Goal: Transaction & Acquisition: Book appointment/travel/reservation

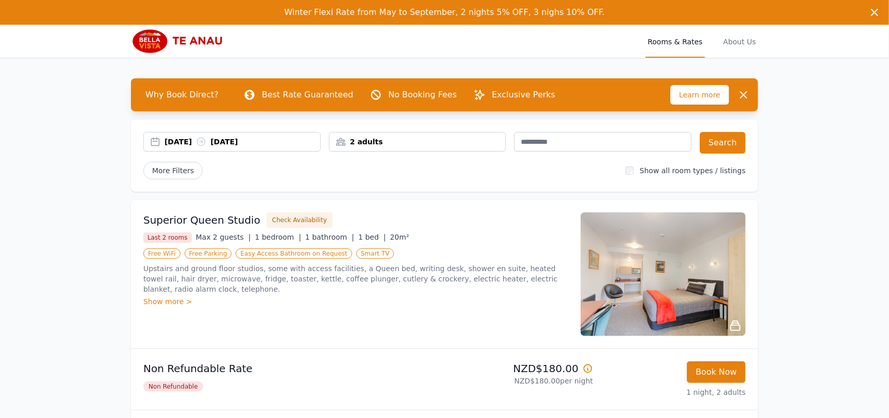
click at [180, 145] on div "[DATE] [DATE]" at bounding box center [242, 142] width 156 height 10
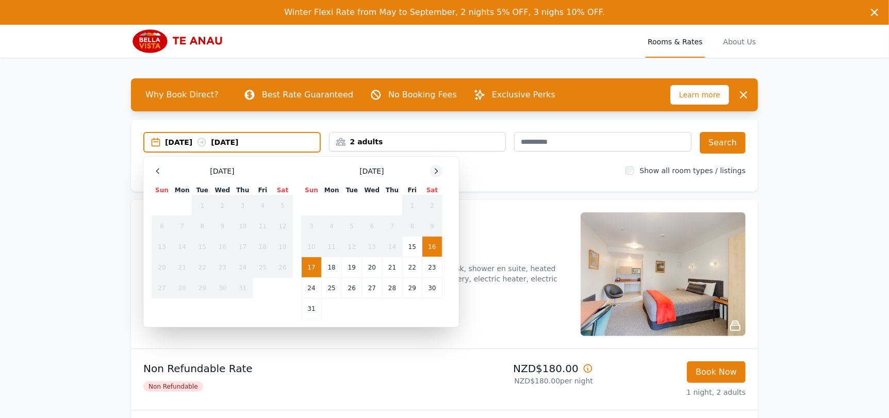
click at [440, 174] on icon at bounding box center [436, 171] width 8 height 8
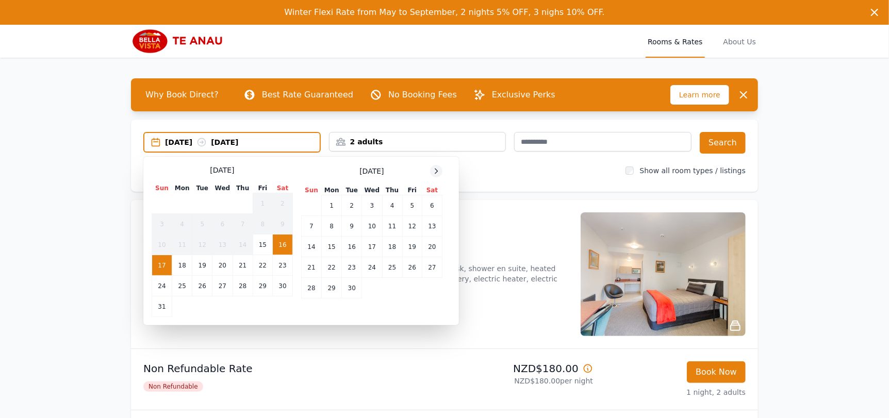
click at [438, 173] on icon at bounding box center [436, 171] width 8 height 8
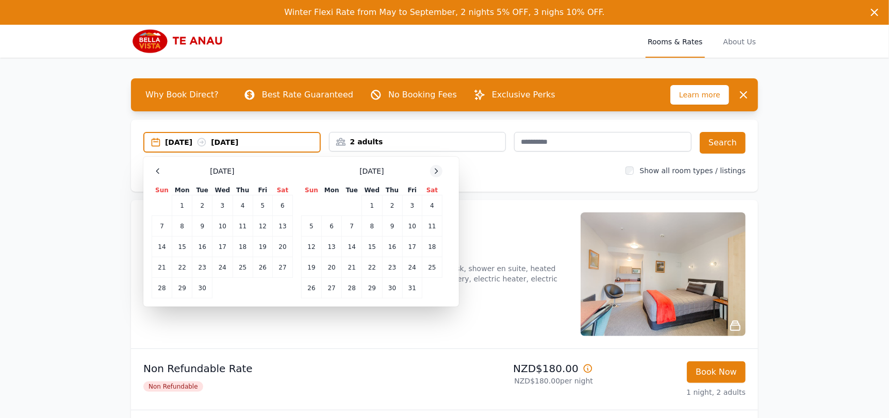
click at [438, 172] on icon at bounding box center [436, 171] width 8 height 8
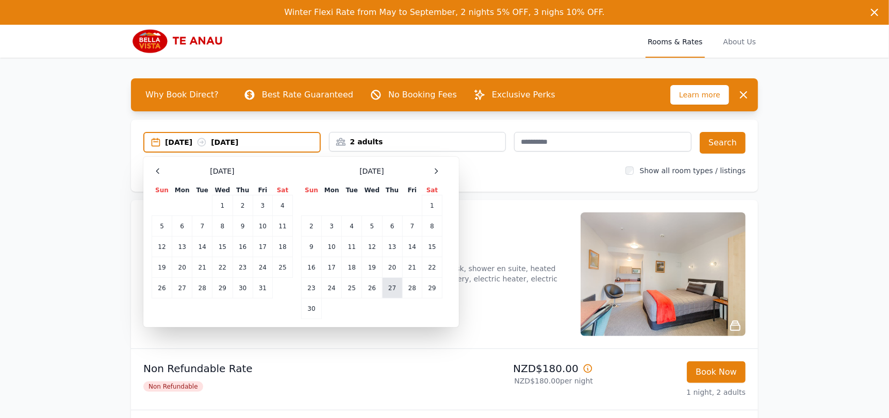
click at [391, 288] on td "27" at bounding box center [392, 288] width 20 height 21
click at [248, 142] on div "[DATE] --" at bounding box center [242, 142] width 155 height 10
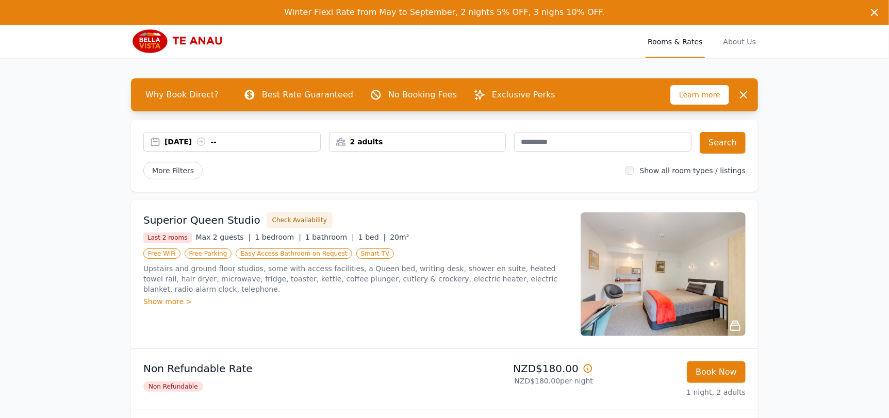
click at [242, 140] on div "[DATE] --" at bounding box center [242, 142] width 156 height 10
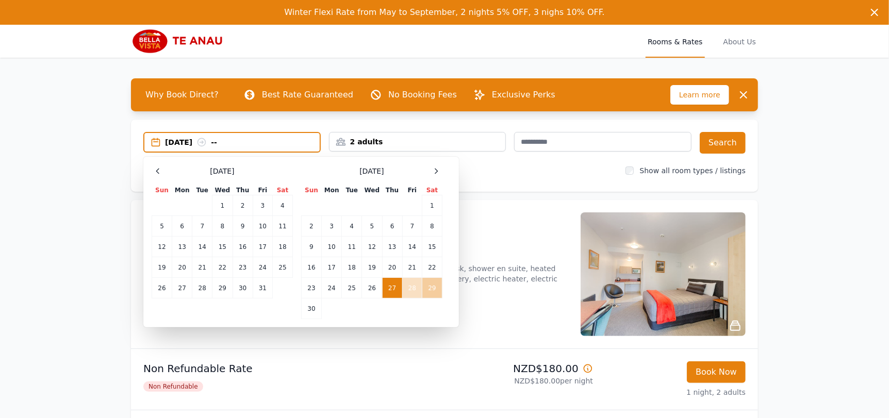
click at [432, 289] on td "29" at bounding box center [432, 288] width 20 height 21
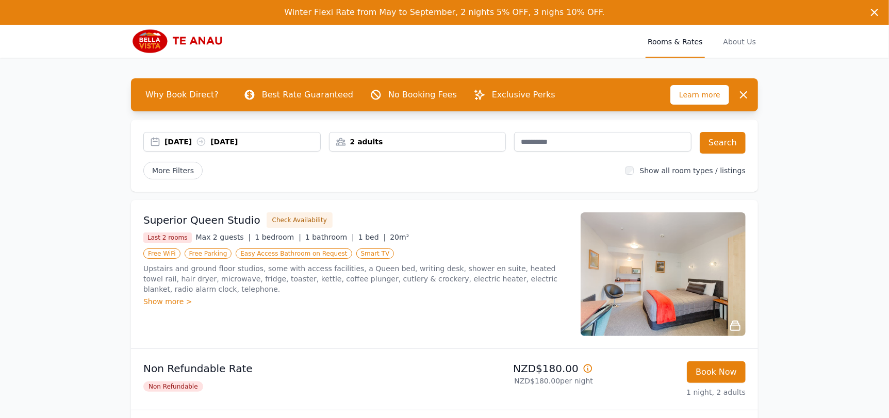
click at [371, 140] on div "2 adults" at bounding box center [417, 142] width 176 height 10
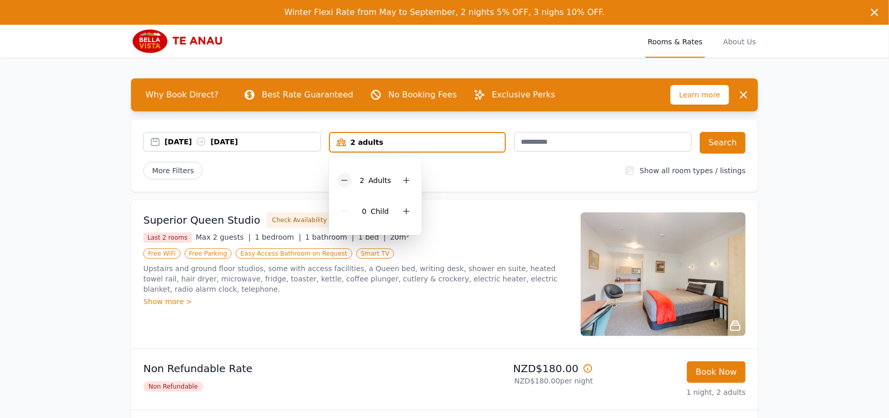
click at [346, 176] on icon at bounding box center [344, 180] width 8 height 8
click at [400, 208] on icon at bounding box center [403, 211] width 8 height 8
click at [724, 149] on button "Search" at bounding box center [723, 143] width 46 height 22
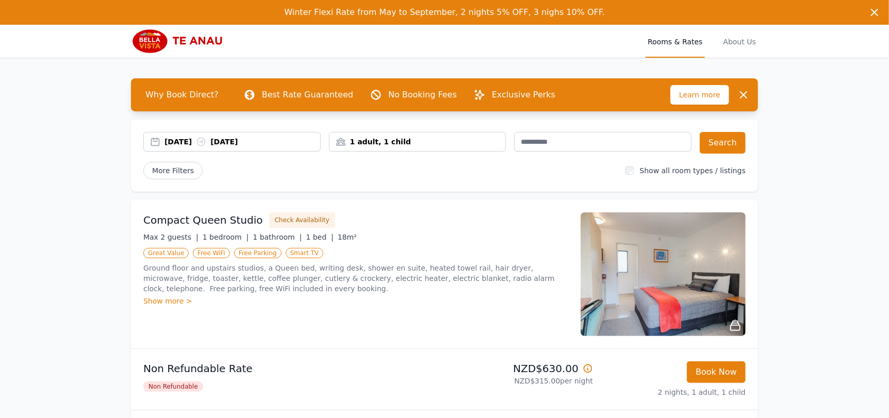
click at [672, 278] on img at bounding box center [663, 274] width 165 height 124
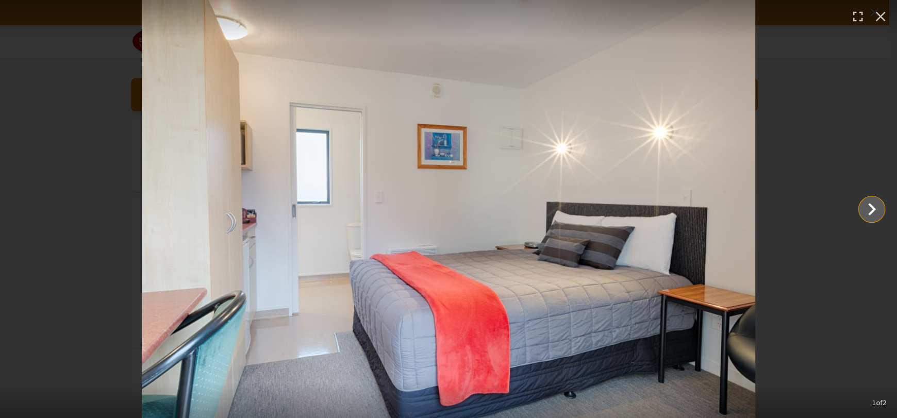
click at [870, 201] on icon "Show slide 2 of 2" at bounding box center [872, 209] width 25 height 25
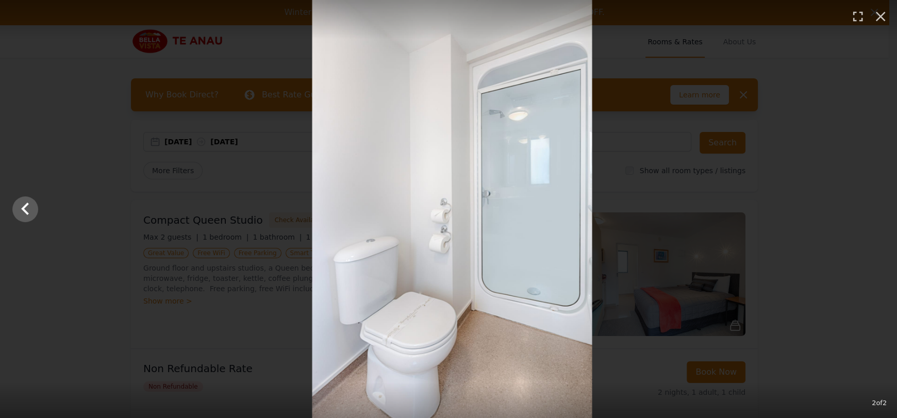
click at [870, 201] on div at bounding box center [453, 209] width 894 height 418
